Goal: Task Accomplishment & Management: Complete application form

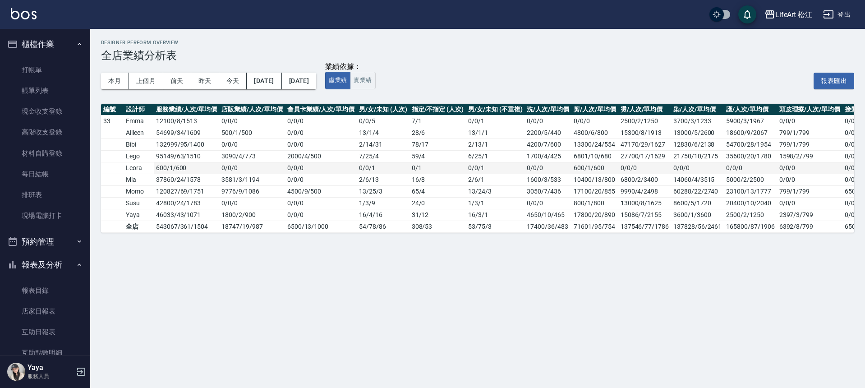
scroll to position [64, 0]
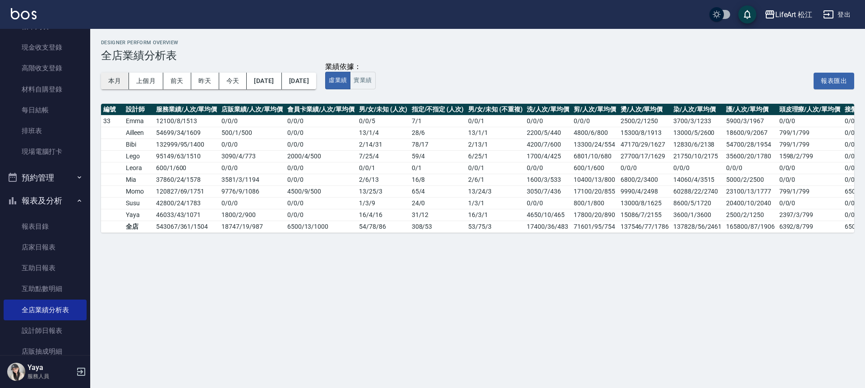
click at [108, 84] on button "本月" at bounding box center [115, 81] width 28 height 17
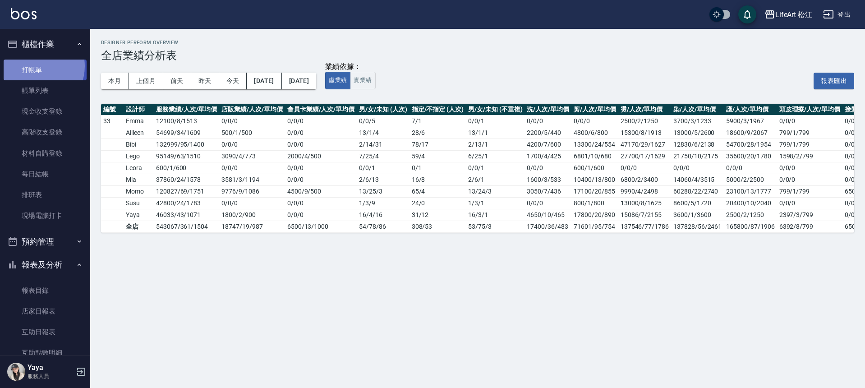
click at [33, 66] on link "打帳單" at bounding box center [45, 70] width 83 height 21
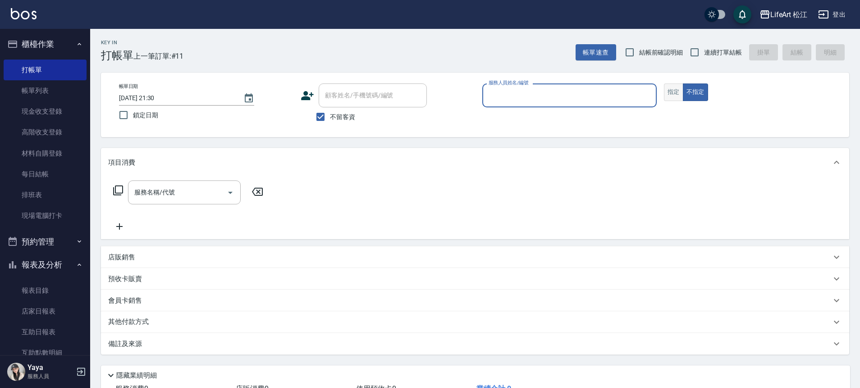
click at [677, 91] on button "指定" at bounding box center [673, 92] width 19 height 18
click at [587, 102] on input "服務人員姓名/編號" at bounding box center [569, 95] width 166 height 16
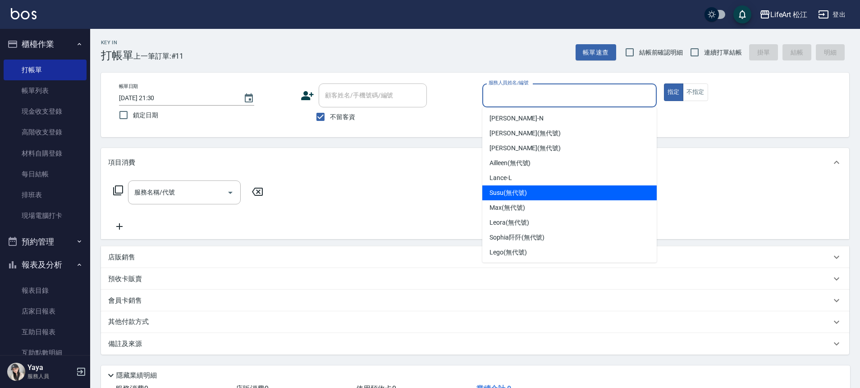
click at [537, 195] on div "Susu (無代號)" at bounding box center [569, 192] width 174 height 15
type input "Susu(無代號)"
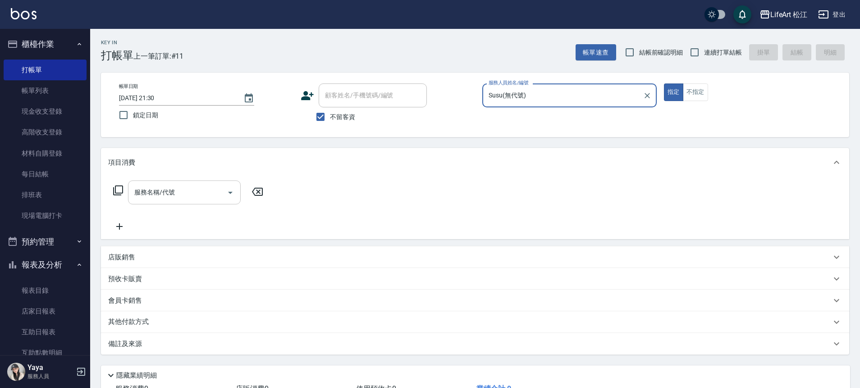
click at [179, 185] on input "服務名稱/代號" at bounding box center [177, 192] width 91 height 16
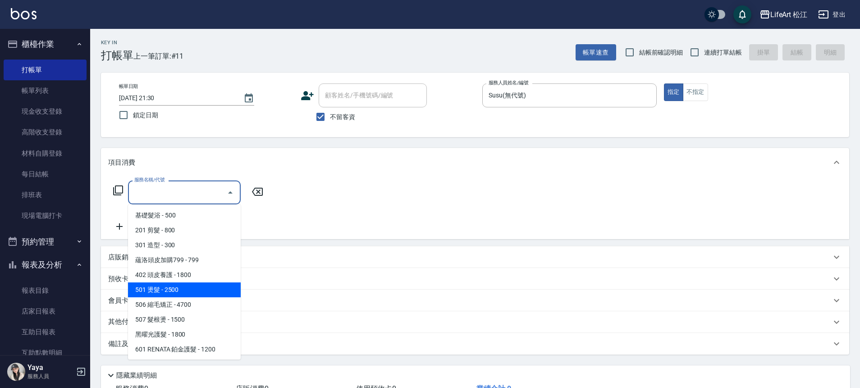
click at [190, 303] on span "506 縮毛矯正 - 4700" at bounding box center [184, 304] width 113 height 15
type input "506 縮毛矯正 (506)"
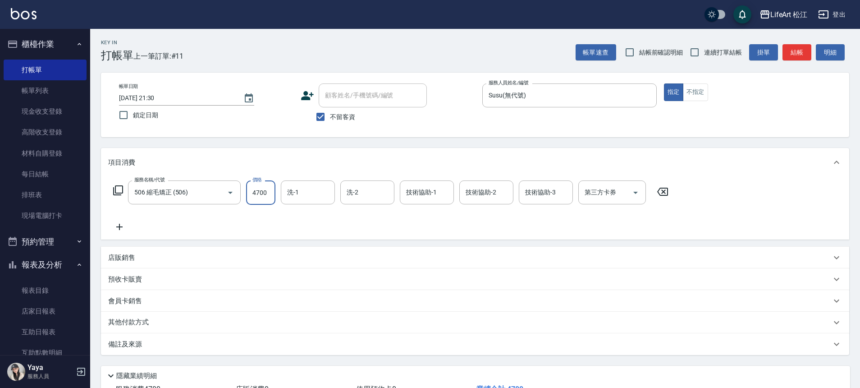
click at [266, 190] on input "4700" at bounding box center [260, 192] width 29 height 24
type input "1500"
click at [329, 116] on input "不留客資" at bounding box center [320, 116] width 19 height 19
checkbox input "false"
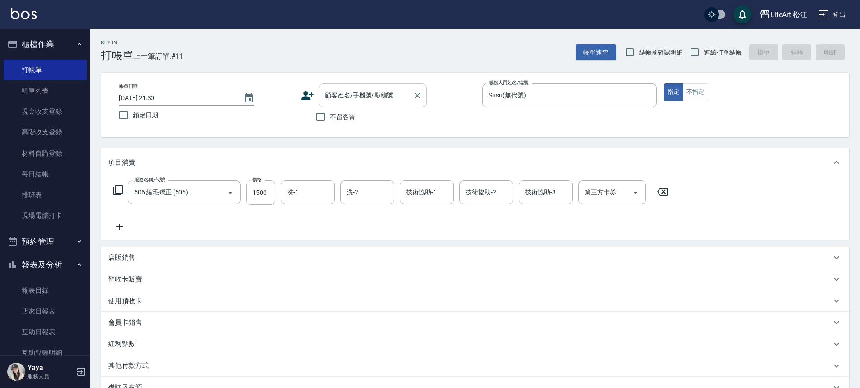
click at [359, 93] on div "顧客姓名/手機號碼/編號 顧客姓名/手機號碼/編號" at bounding box center [373, 95] width 108 height 24
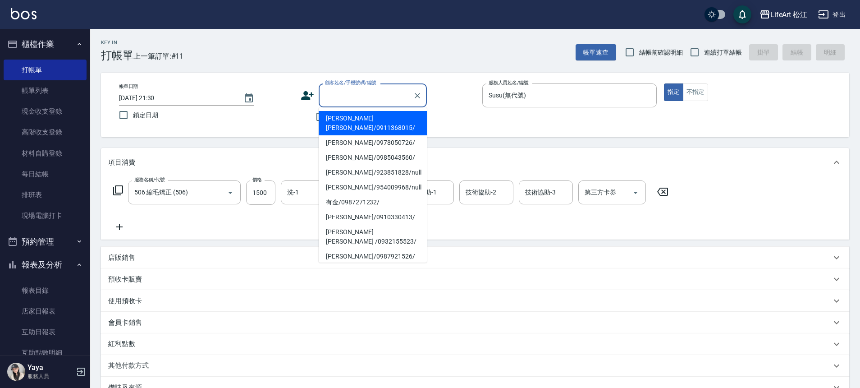
click at [305, 98] on icon at bounding box center [307, 95] width 13 height 9
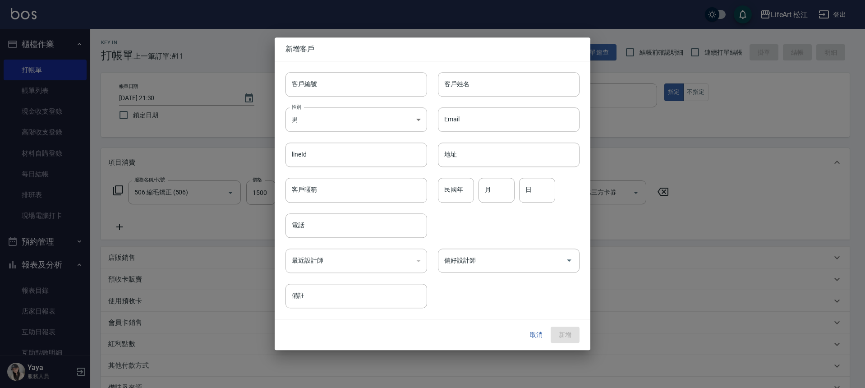
click at [305, 98] on div "性別 男 [DEMOGRAPHIC_DATA] 性別" at bounding box center [351, 113] width 152 height 35
click at [485, 83] on input "客戶姓名" at bounding box center [509, 84] width 142 height 24
type input "h"
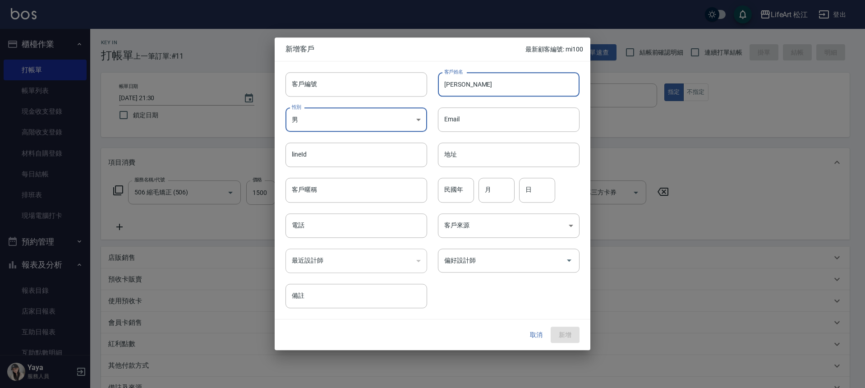
type input "[PERSON_NAME]"
click at [391, 122] on body "LifeArt 松江 登出 櫃檯作業 打帳單 帳單列表 現金收支登錄 高階收支登錄 材料自購登錄 每日結帳 排班表 現場電腦打卡 預約管理 預約管理 單日預約…" at bounding box center [432, 248] width 865 height 496
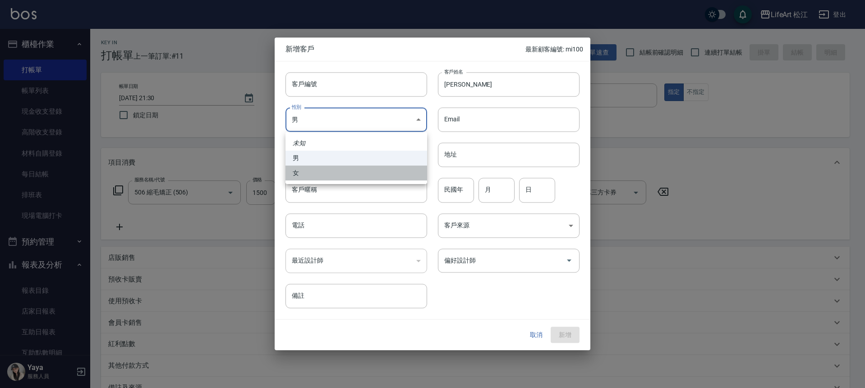
click at [364, 169] on li "女" at bounding box center [356, 172] width 142 height 15
type input "[DEMOGRAPHIC_DATA]"
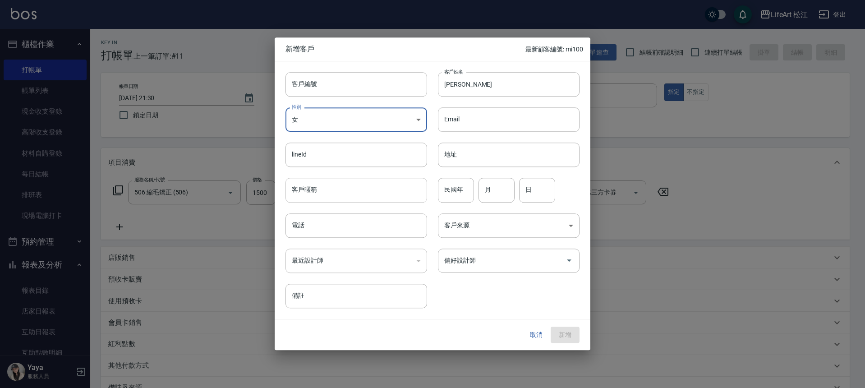
drag, startPoint x: 351, startPoint y: 188, endPoint x: 350, endPoint y: 196, distance: 8.2
click at [351, 191] on input "客戶暱稱" at bounding box center [356, 190] width 142 height 24
click at [331, 239] on div "最近設計師 ​ 最近設計師" at bounding box center [351, 255] width 152 height 35
click at [335, 229] on input "電話" at bounding box center [356, 225] width 142 height 24
type input "０"
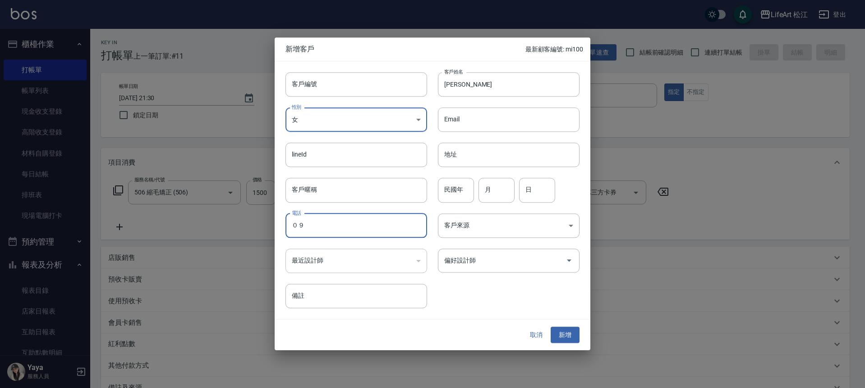
type input "０"
type input "0975791856"
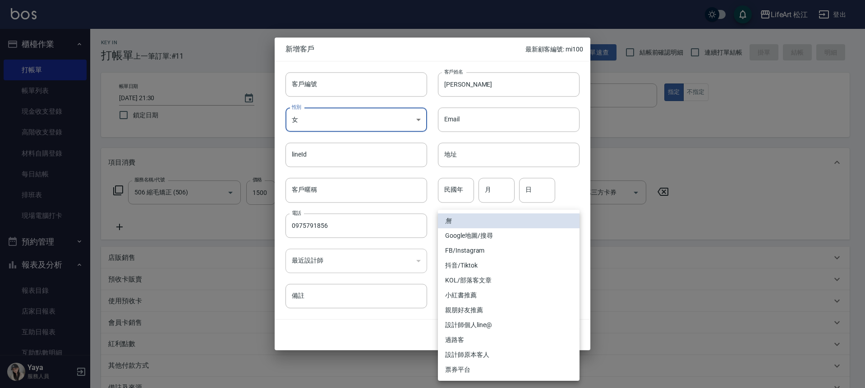
click at [534, 229] on body "LifeArt 松江 登出 櫃檯作業 打帳單 帳單列表 現金收支登錄 高階收支登錄 材料自購登錄 每日結帳 排班表 現場電腦打卡 預約管理 預約管理 單日預約…" at bounding box center [432, 248] width 865 height 496
click at [523, 248] on li "FB/Instagram" at bounding box center [509, 250] width 142 height 15
type input "FB/Instagram"
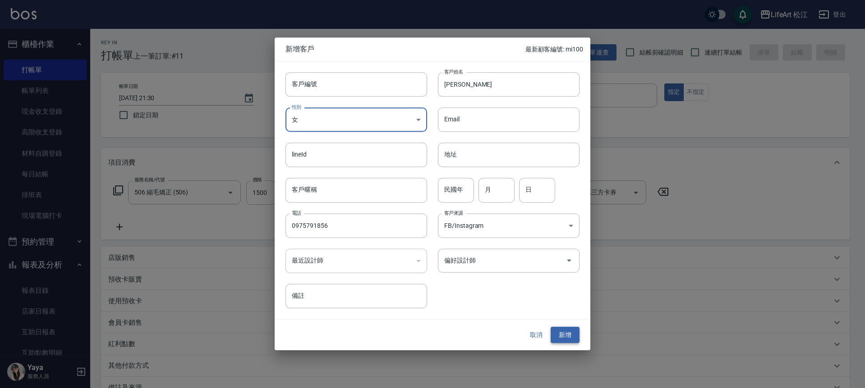
click at [561, 333] on button "新增" at bounding box center [564, 334] width 29 height 17
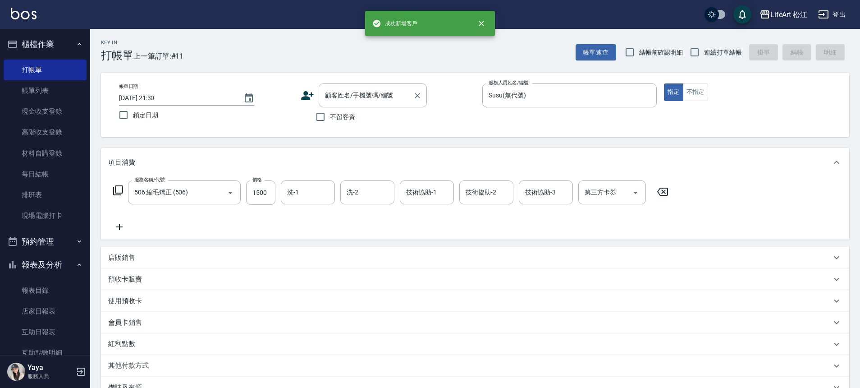
click at [364, 95] on input "顧客姓名/手機號碼/編號" at bounding box center [366, 95] width 87 height 16
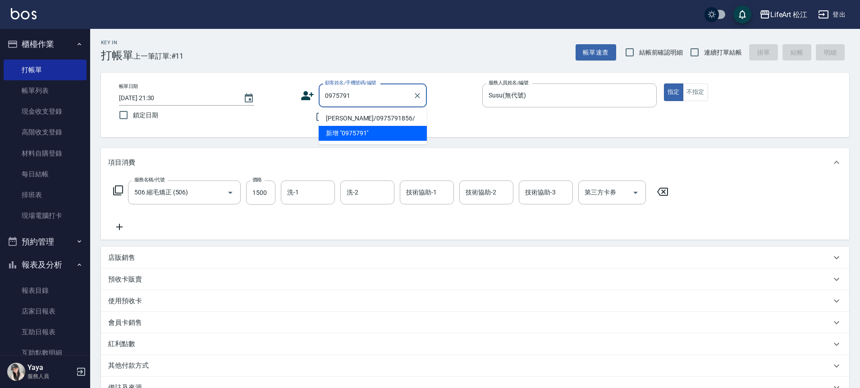
click at [397, 116] on li "[PERSON_NAME]/0975791856/" at bounding box center [373, 118] width 108 height 15
type input "[PERSON_NAME]/0975791856/"
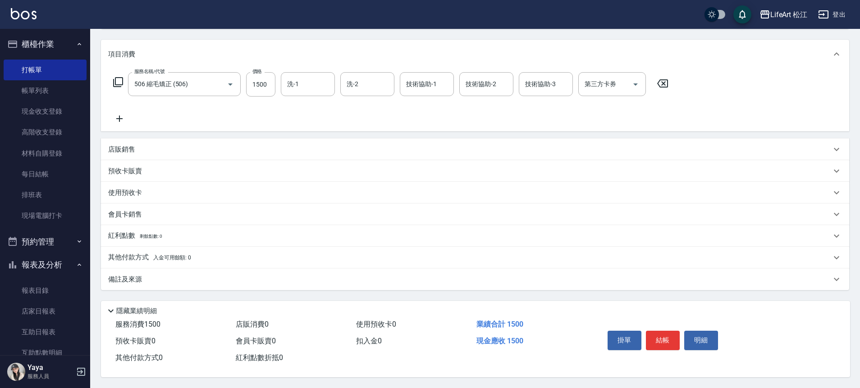
scroll to position [112, 0]
click at [144, 257] on div "其他付款方式 入金可用餘額: 0" at bounding box center [475, 258] width 748 height 22
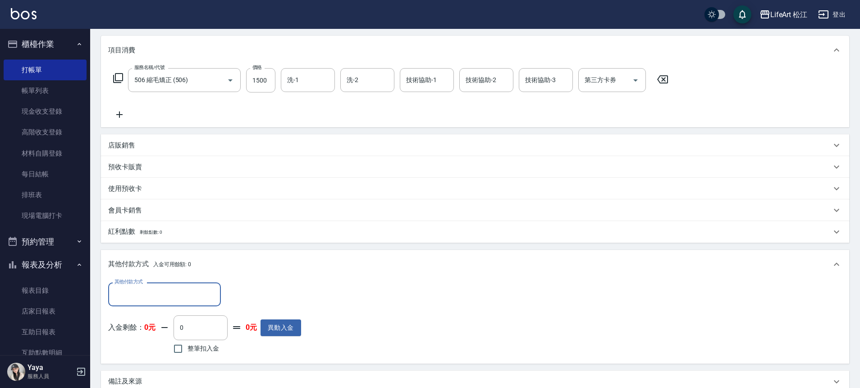
scroll to position [0, 0]
click at [146, 289] on input "其他付款方式" at bounding box center [164, 294] width 105 height 16
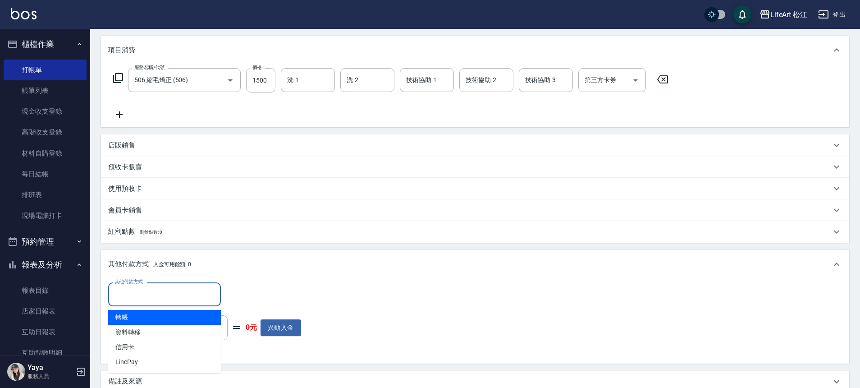
click at [145, 318] on span "轉帳" at bounding box center [164, 317] width 113 height 15
type input "轉帳"
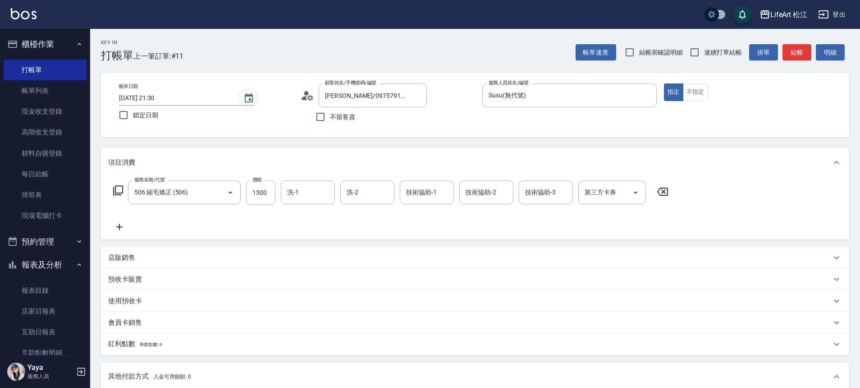
type input "1500"
click at [256, 101] on button "Choose date, selected date is 2025-09-15" at bounding box center [249, 98] width 22 height 22
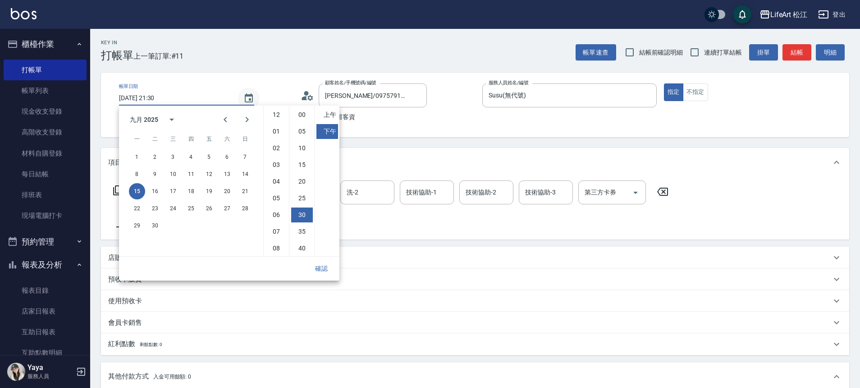
scroll to position [50, 0]
click at [153, 192] on button "16" at bounding box center [155, 191] width 16 height 16
type input "[DATE] 21:30"
click at [326, 266] on button "確認" at bounding box center [321, 268] width 29 height 17
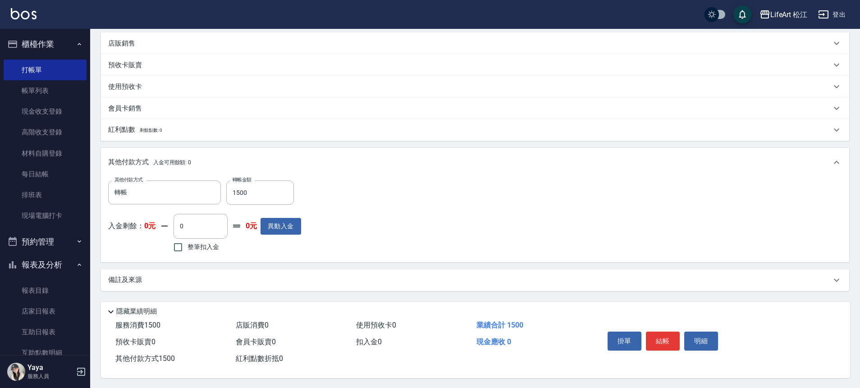
scroll to position [219, 0]
click at [659, 335] on button "結帳" at bounding box center [663, 339] width 34 height 19
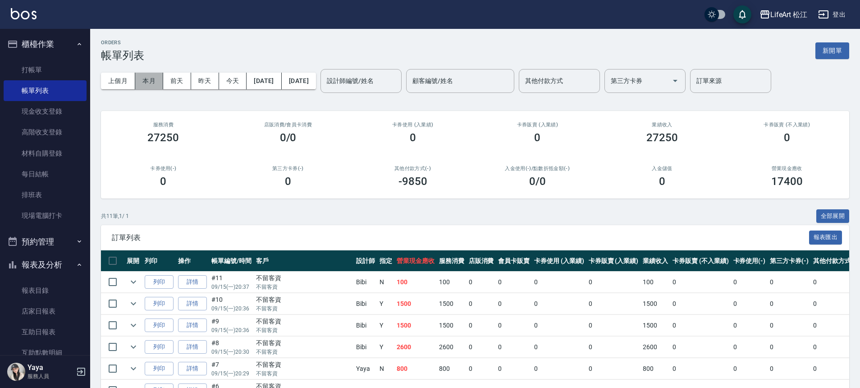
click at [156, 79] on button "本月" at bounding box center [149, 81] width 28 height 17
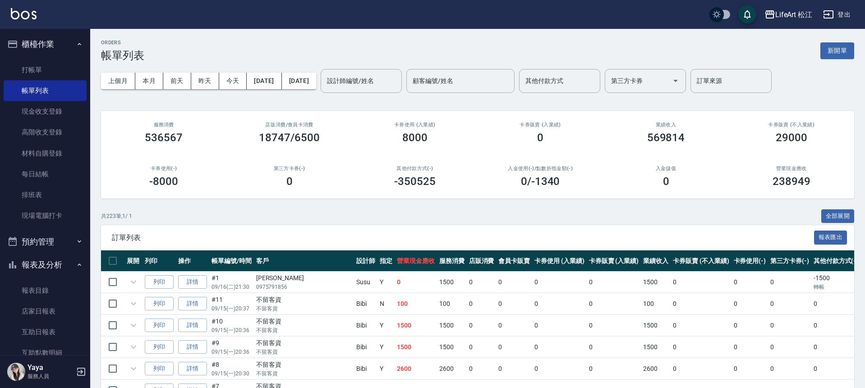
click at [51, 267] on button "報表及分析" at bounding box center [45, 264] width 83 height 23
click at [54, 268] on button "報表及分析" at bounding box center [45, 264] width 83 height 23
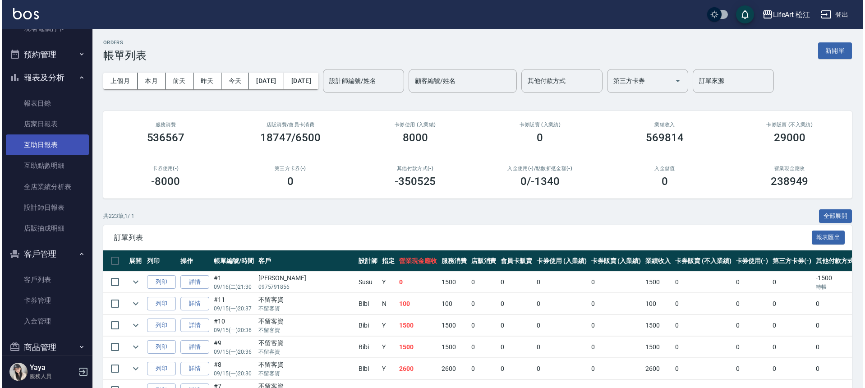
scroll to position [185, 0]
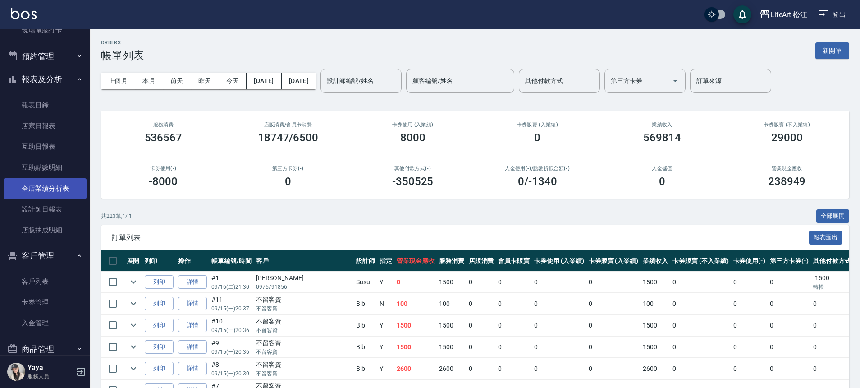
click at [42, 184] on link "全店業績分析表" at bounding box center [45, 188] width 83 height 21
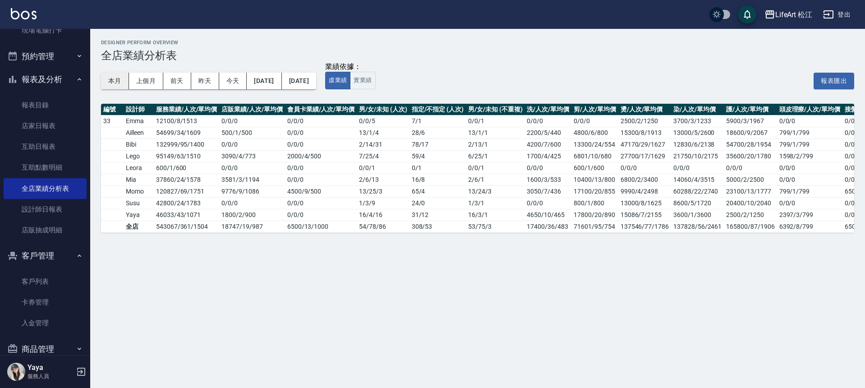
click at [120, 83] on button "本月" at bounding box center [115, 81] width 28 height 17
click at [120, 84] on button "本月" at bounding box center [115, 81] width 28 height 17
